Goal: Task Accomplishment & Management: Complete application form

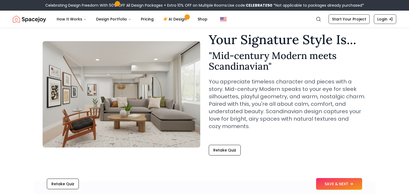
scroll to position [17, 0]
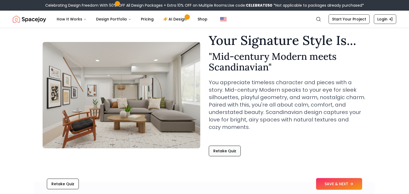
click at [223, 150] on button "Retake Quiz" at bounding box center [225, 151] width 32 height 11
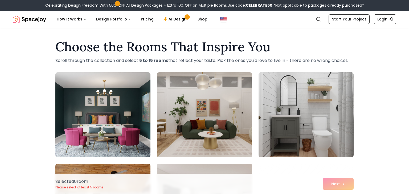
scroll to position [1, 0]
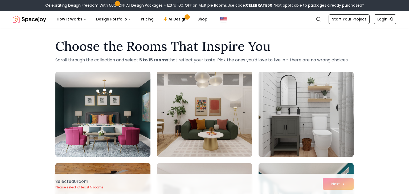
click at [227, 112] on img at bounding box center [204, 114] width 100 height 89
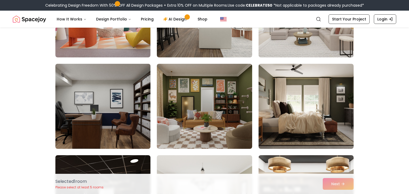
scroll to position [433, 0]
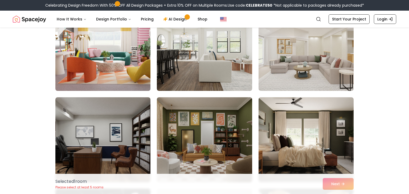
click at [87, 46] on img at bounding box center [103, 48] width 100 height 89
click at [115, 35] on img at bounding box center [103, 48] width 100 height 89
click at [113, 77] on img at bounding box center [103, 48] width 100 height 89
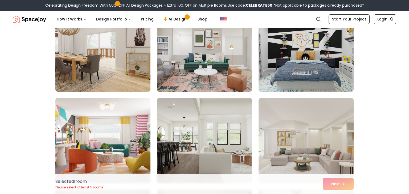
scroll to position [333, 0]
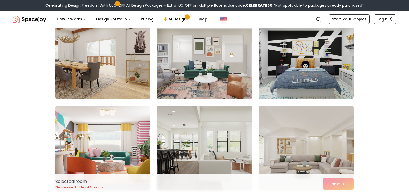
click at [138, 174] on img at bounding box center [103, 148] width 100 height 89
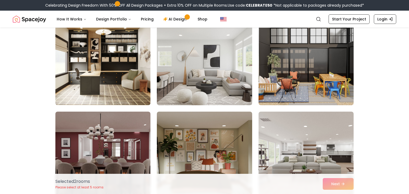
scroll to position [1059, 0]
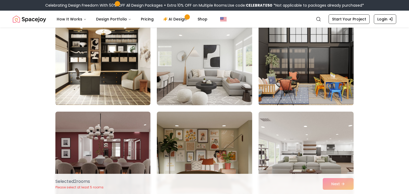
click at [339, 55] on img at bounding box center [306, 62] width 100 height 89
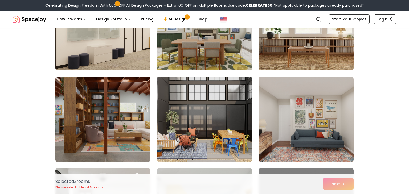
scroll to position [1920, 0]
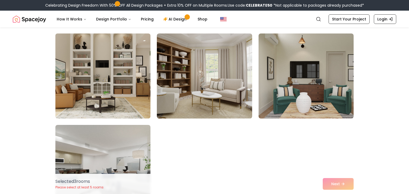
click at [91, 48] on img at bounding box center [103, 75] width 100 height 89
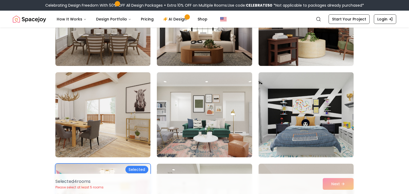
scroll to position [0, 0]
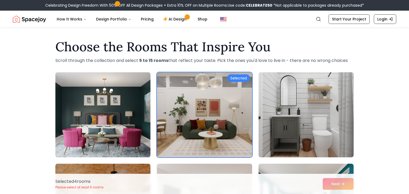
click at [119, 100] on img at bounding box center [103, 114] width 100 height 89
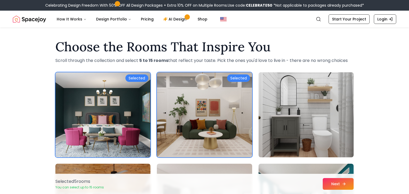
click at [327, 181] on button "Next" at bounding box center [338, 184] width 31 height 12
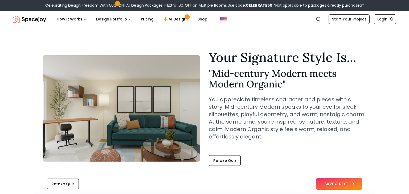
click at [347, 182] on button "SAVE & NEXT" at bounding box center [339, 184] width 46 height 12
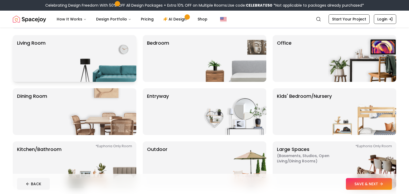
scroll to position [38, 0]
click at [219, 56] on img at bounding box center [232, 58] width 68 height 47
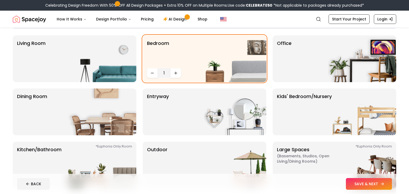
click at [363, 189] on button "SAVE & NEXT" at bounding box center [369, 184] width 46 height 12
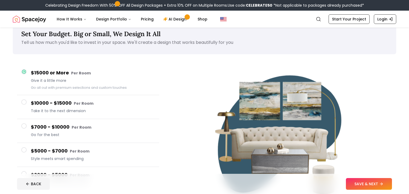
scroll to position [12, 0]
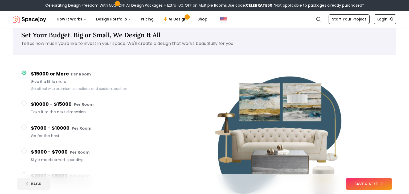
click at [216, 139] on img at bounding box center [282, 136] width 148 height 148
click at [92, 142] on button "$7000 - $10000 Per Room Go for the best" at bounding box center [88, 132] width 142 height 24
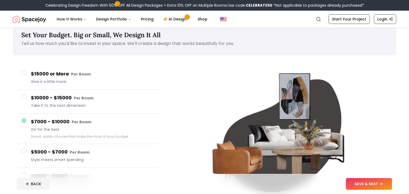
click at [84, 154] on small "Per Room" at bounding box center [80, 152] width 20 height 5
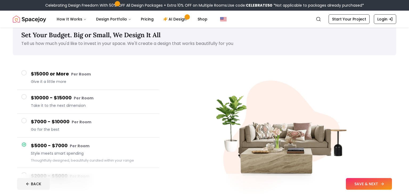
click at [370, 183] on button "SAVE & NEXT" at bounding box center [369, 184] width 46 height 12
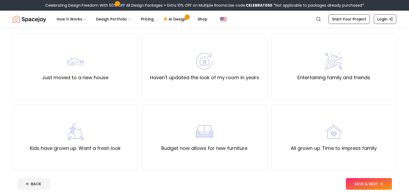
scroll to position [40, 0]
click at [116, 66] on div "Just moved to a new house" at bounding box center [75, 66] width 125 height 67
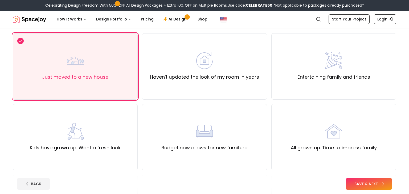
click at [365, 185] on button "SAVE & NEXT" at bounding box center [369, 184] width 46 height 12
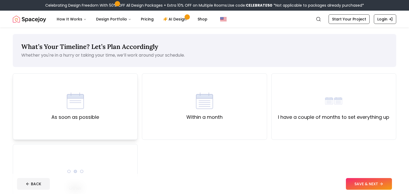
click at [102, 107] on div "As soon as possible" at bounding box center [75, 106] width 125 height 67
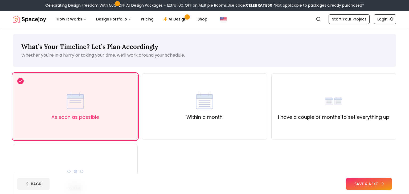
click at [375, 184] on button "SAVE & NEXT" at bounding box center [369, 184] width 46 height 12
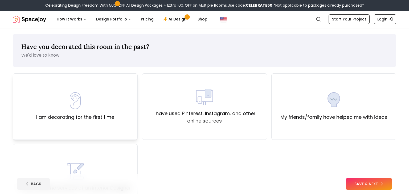
click at [112, 119] on label "I am decorating for the first time" at bounding box center [75, 117] width 78 height 7
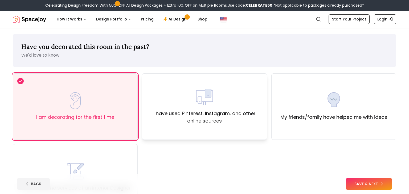
click at [262, 126] on div "I have used Pinterest, Instagram, and other online sources" at bounding box center [204, 106] width 125 height 67
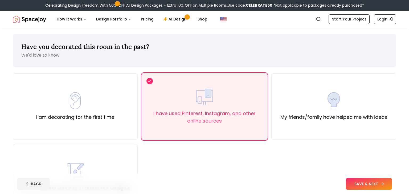
click at [373, 188] on button "SAVE & NEXT" at bounding box center [369, 184] width 46 height 12
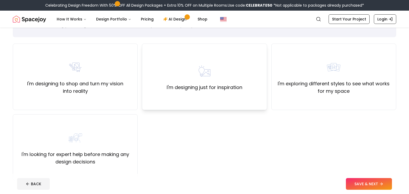
scroll to position [30, 0]
click at [190, 93] on div "I'm designing just for inspiration" at bounding box center [204, 76] width 125 height 67
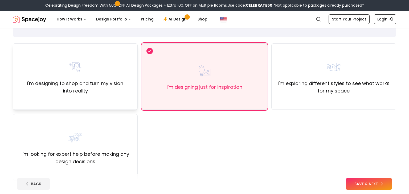
click at [78, 73] on img at bounding box center [75, 67] width 17 height 17
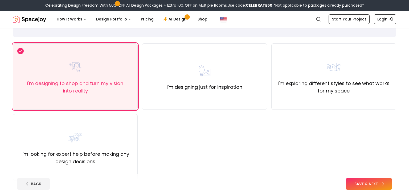
click at [370, 185] on button "SAVE & NEXT" at bounding box center [369, 184] width 46 height 12
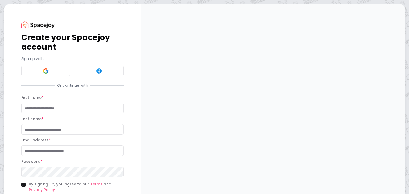
scroll to position [44, 0]
